Goal: Information Seeking & Learning: Learn about a topic

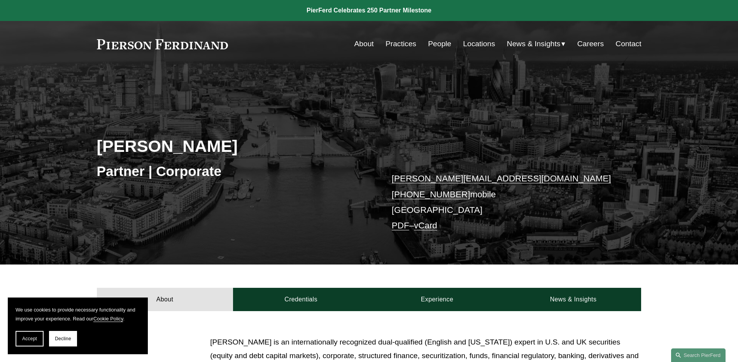
drag, startPoint x: 58, startPoint y: 339, endPoint x: 62, endPoint y: 337, distance: 4.5
click at [58, 340] on span "Decline" at bounding box center [63, 338] width 16 height 5
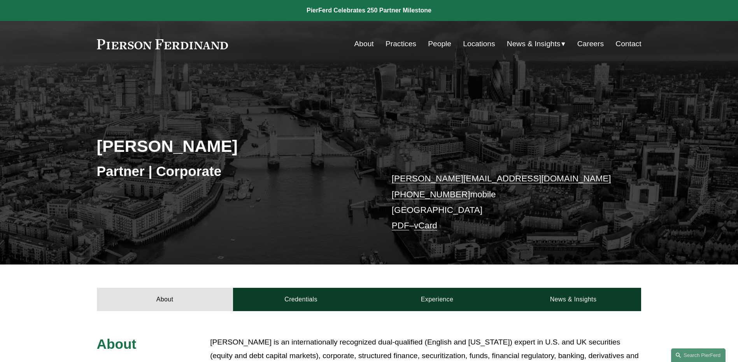
click at [432, 48] on link "People" at bounding box center [439, 44] width 23 height 15
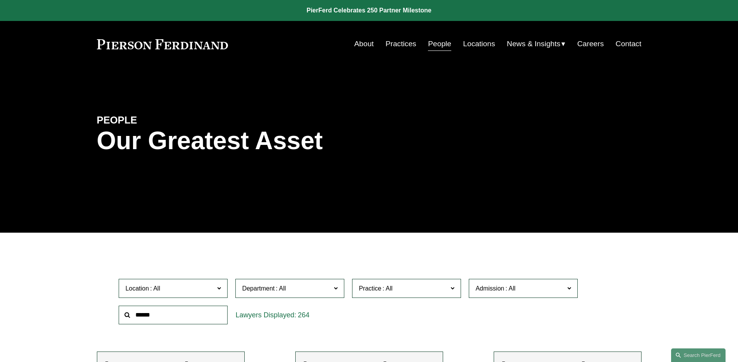
scroll to position [78, 0]
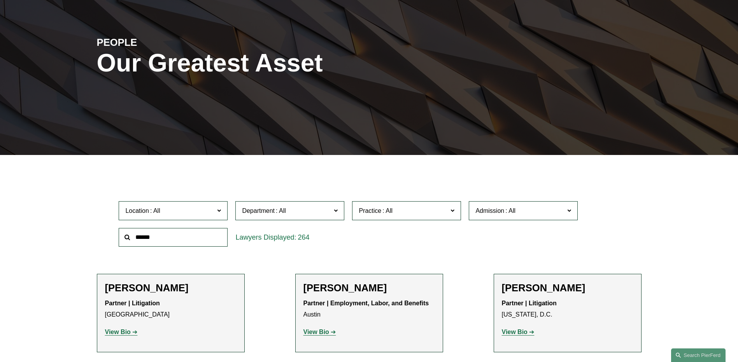
click at [215, 214] on label "Location" at bounding box center [173, 210] width 109 height 19
click at [0, 0] on link "[GEOGRAPHIC_DATA]" at bounding box center [0, 0] width 0 height 0
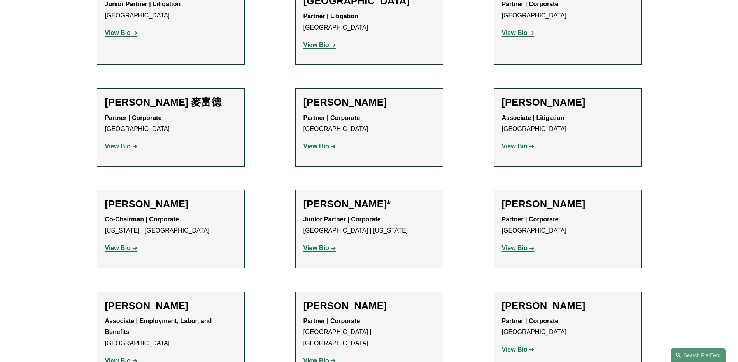
scroll to position [661, 0]
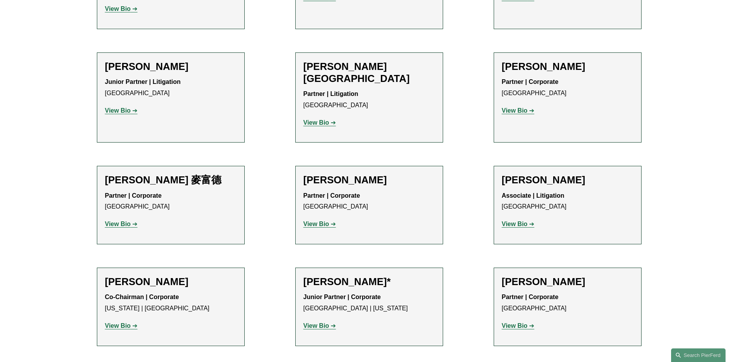
click at [119, 107] on strong "View Bio" at bounding box center [118, 110] width 26 height 7
click at [523, 323] on strong "View Bio" at bounding box center [515, 326] width 26 height 7
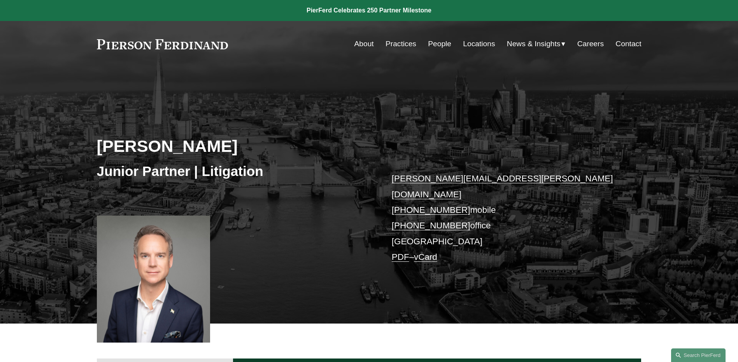
scroll to position [156, 0]
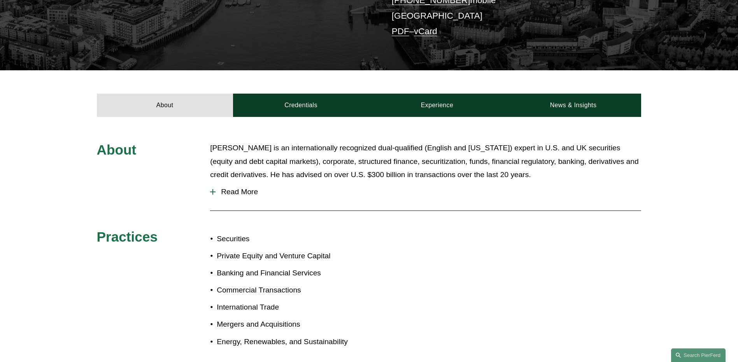
scroll to position [311, 0]
